Goal: Use online tool/utility

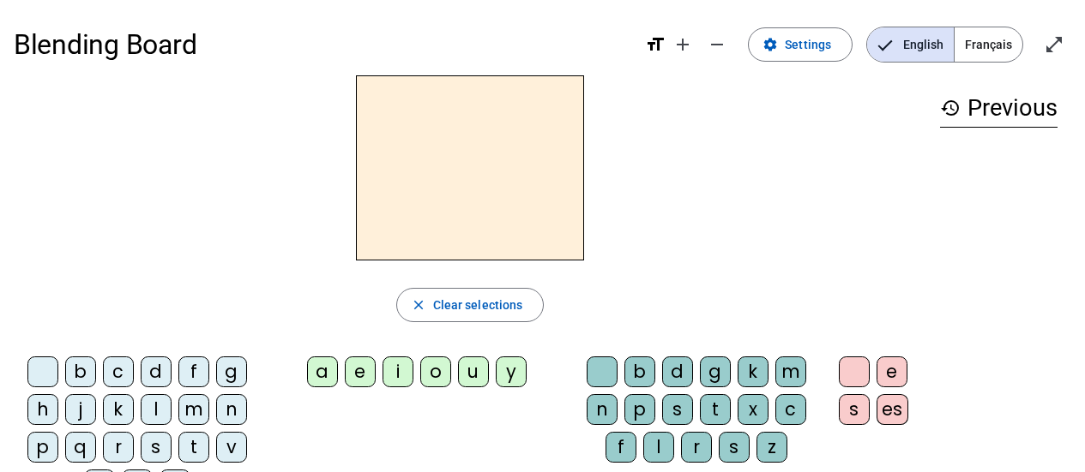
scroll to position [86, 0]
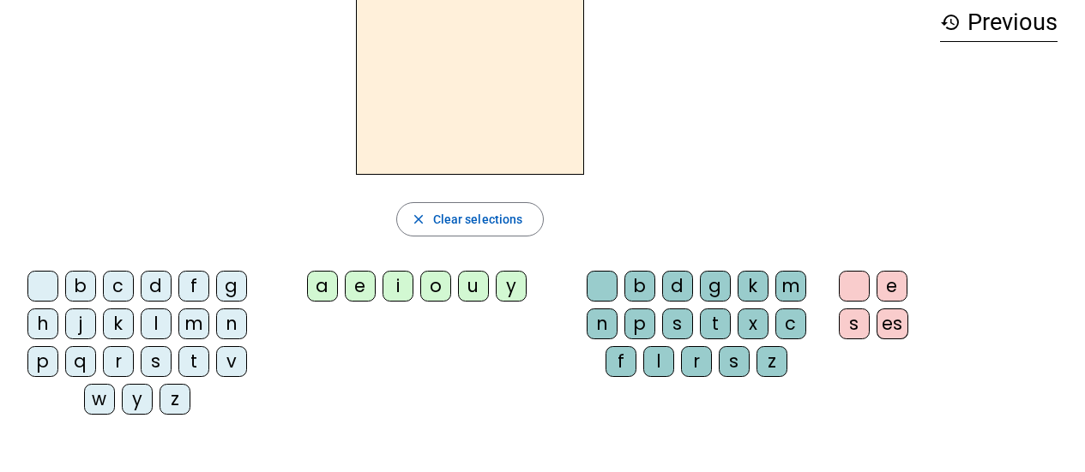
click at [399, 283] on div "i" at bounding box center [397, 286] width 31 height 31
click at [659, 352] on div "l" at bounding box center [658, 361] width 31 height 31
click at [192, 318] on div "m" at bounding box center [193, 324] width 31 height 31
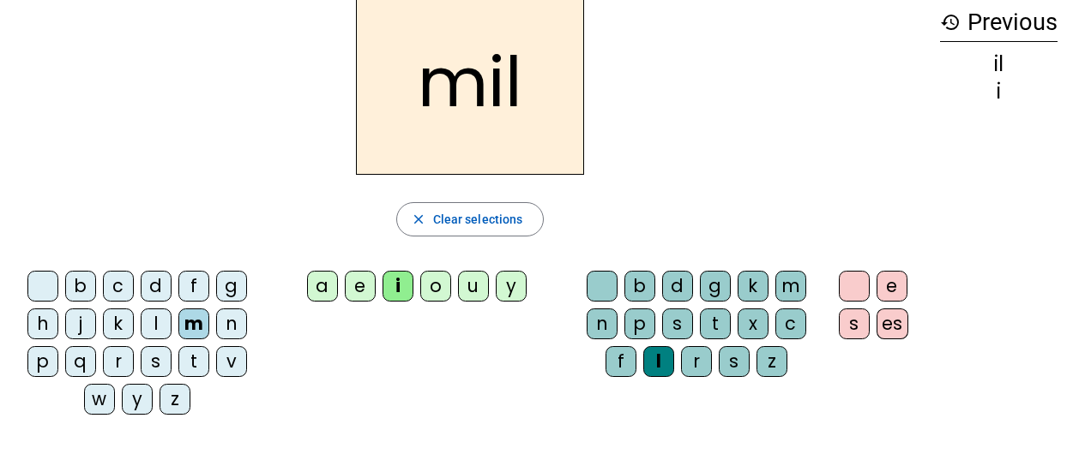
click at [326, 288] on div "a" at bounding box center [322, 286] width 31 height 31
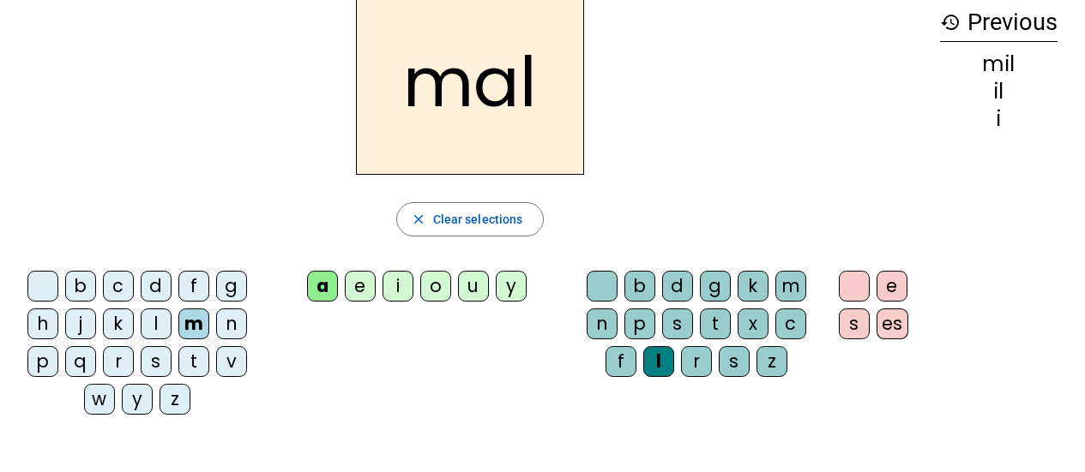
click at [657, 354] on div "l" at bounding box center [658, 361] width 31 height 31
click at [660, 356] on div "l" at bounding box center [658, 361] width 31 height 31
click at [597, 279] on div at bounding box center [601, 286] width 31 height 31
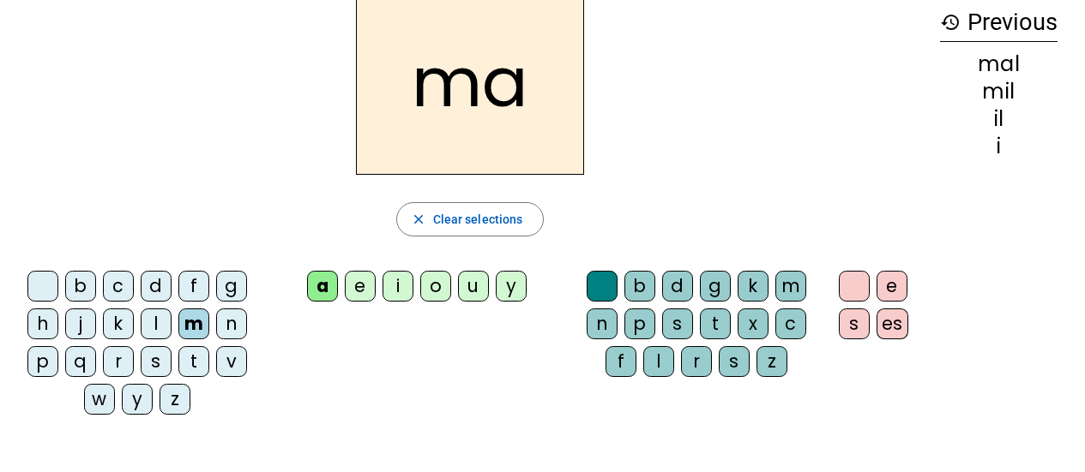
click at [154, 327] on div "l" at bounding box center [156, 324] width 31 height 31
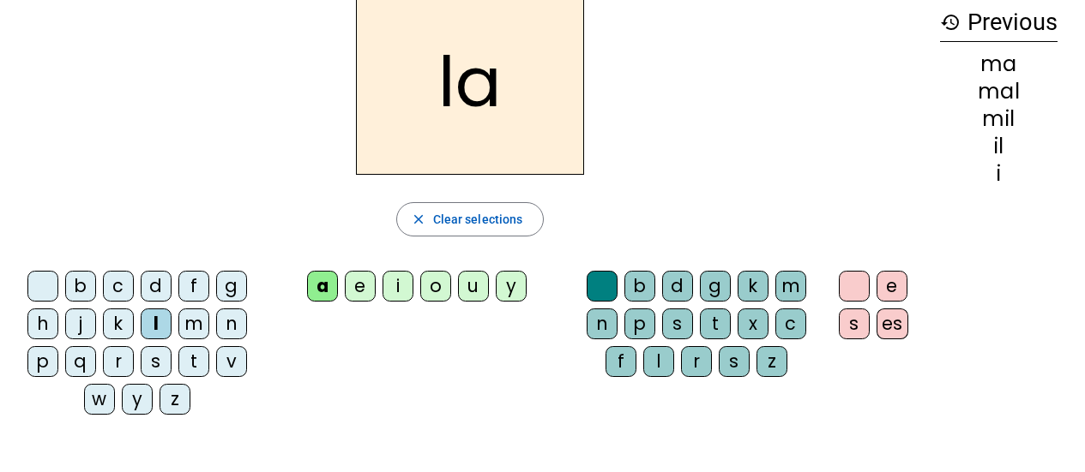
click at [473, 286] on div "u" at bounding box center [473, 286] width 31 height 31
click at [162, 278] on div "d" at bounding box center [156, 286] width 31 height 31
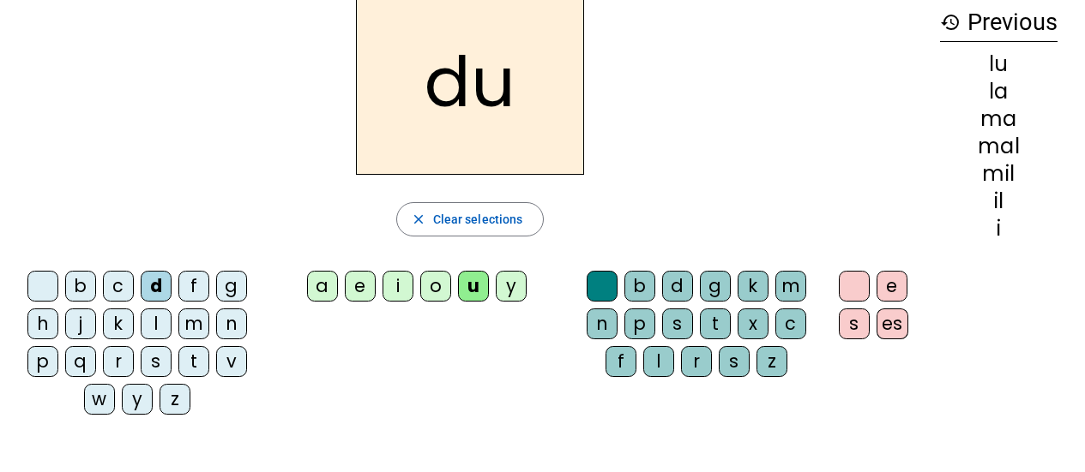
click at [197, 355] on div "t" at bounding box center [193, 361] width 31 height 31
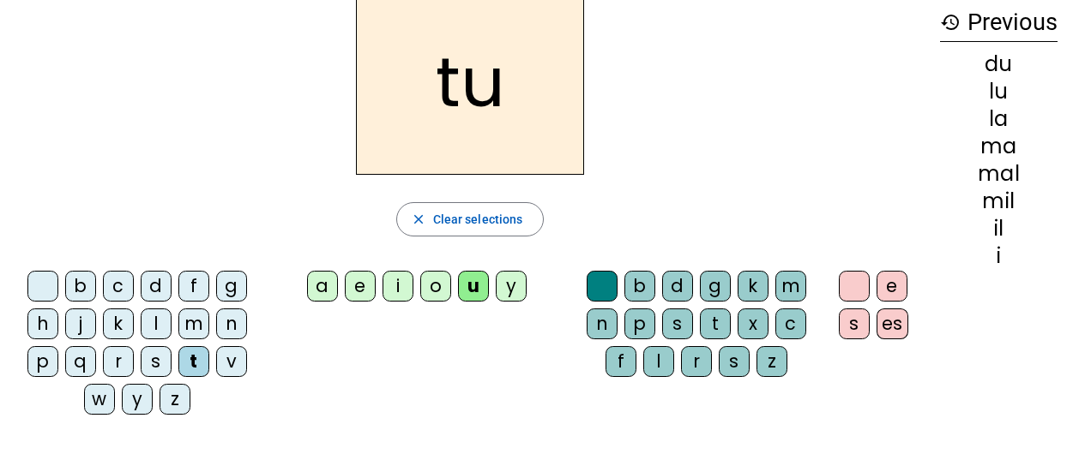
click at [370, 289] on div "e" at bounding box center [360, 286] width 31 height 31
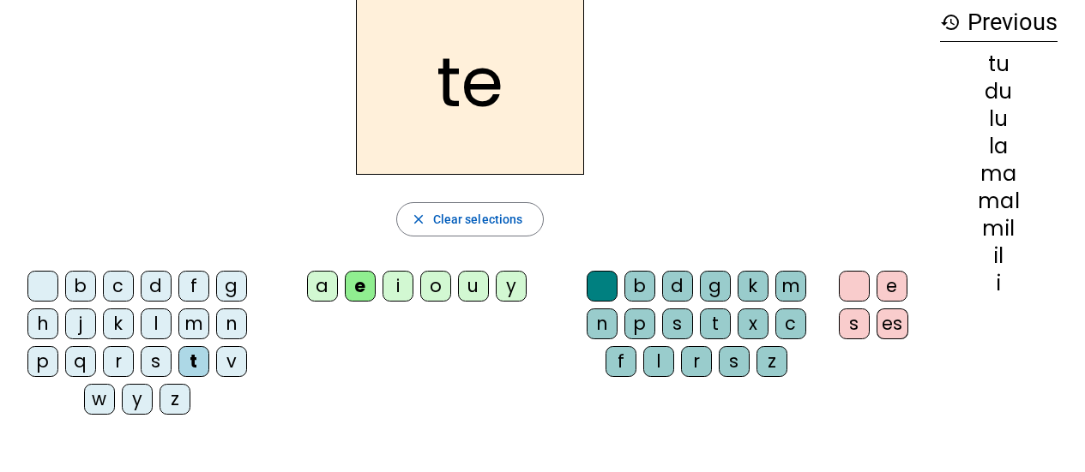
click at [166, 285] on div "d" at bounding box center [156, 286] width 31 height 31
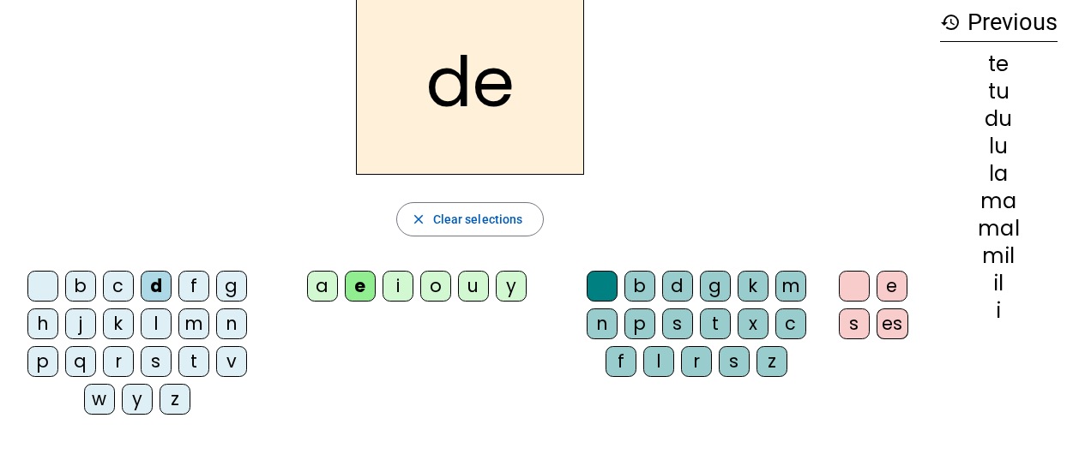
click at [77, 321] on div "j" at bounding box center [80, 324] width 31 height 31
